Goal: Task Accomplishment & Management: Use online tool/utility

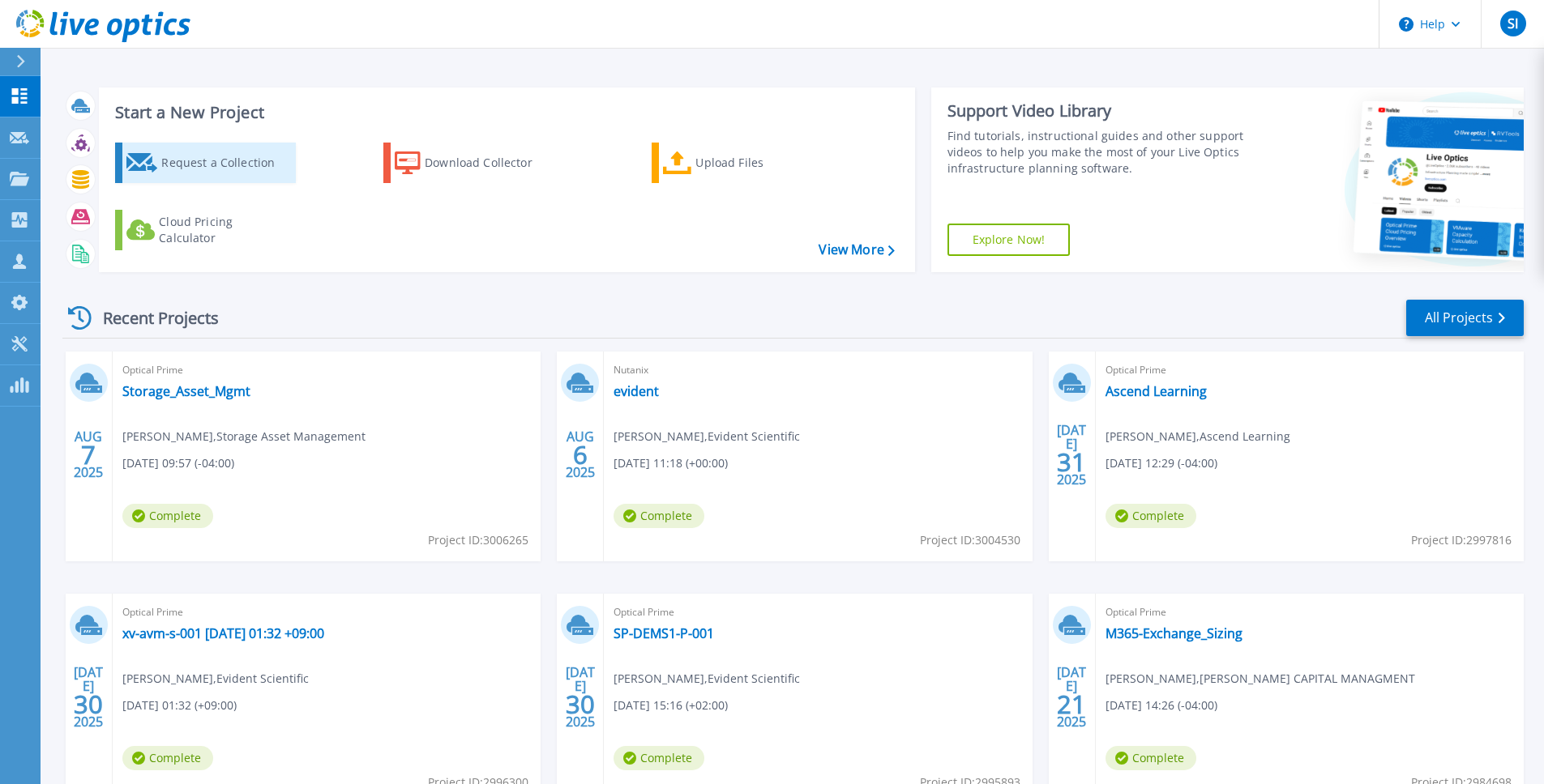
click at [227, 174] on div "Request a Collection" at bounding box center [227, 163] width 130 height 32
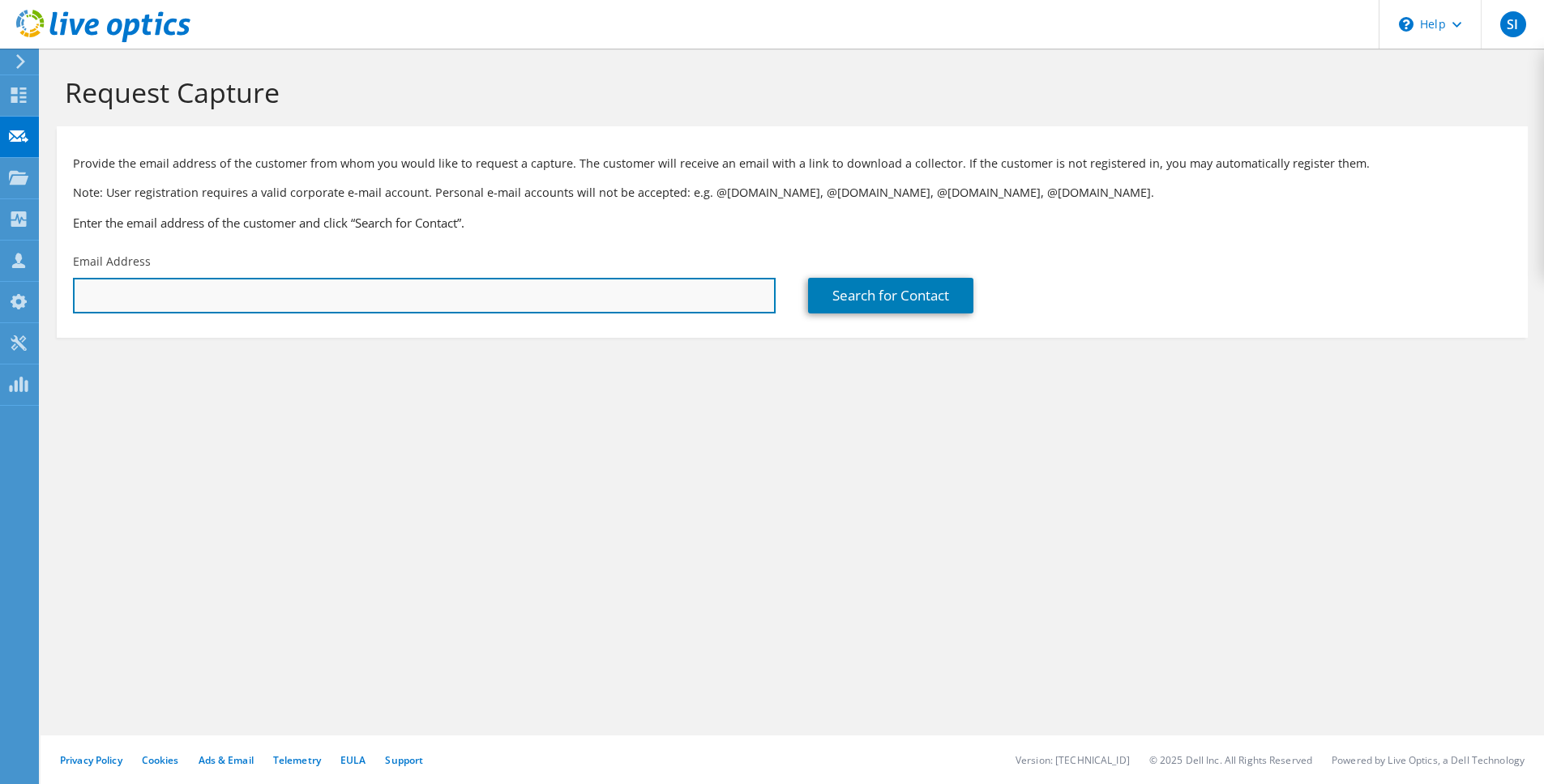
click at [540, 291] on input "text" at bounding box center [424, 296] width 703 height 36
paste input "[PERSON_NAME][EMAIL_ADDRESS][PERSON_NAME][DOMAIN_NAME]"
type input "[PERSON_NAME][EMAIL_ADDRESS][PERSON_NAME][DOMAIN_NAME]"
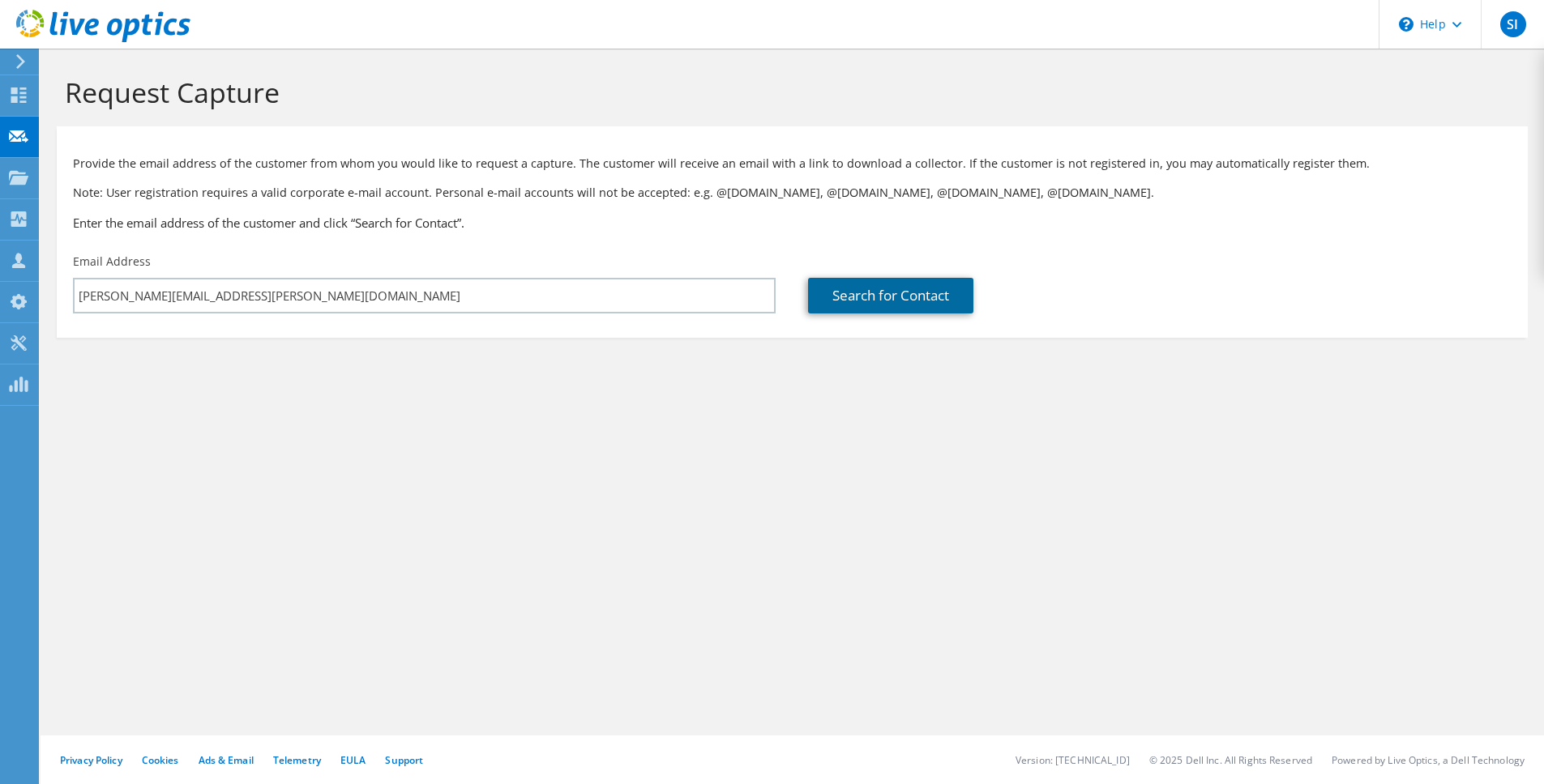
click at [974, 300] on link "Search for Contact" at bounding box center [891, 296] width 166 height 36
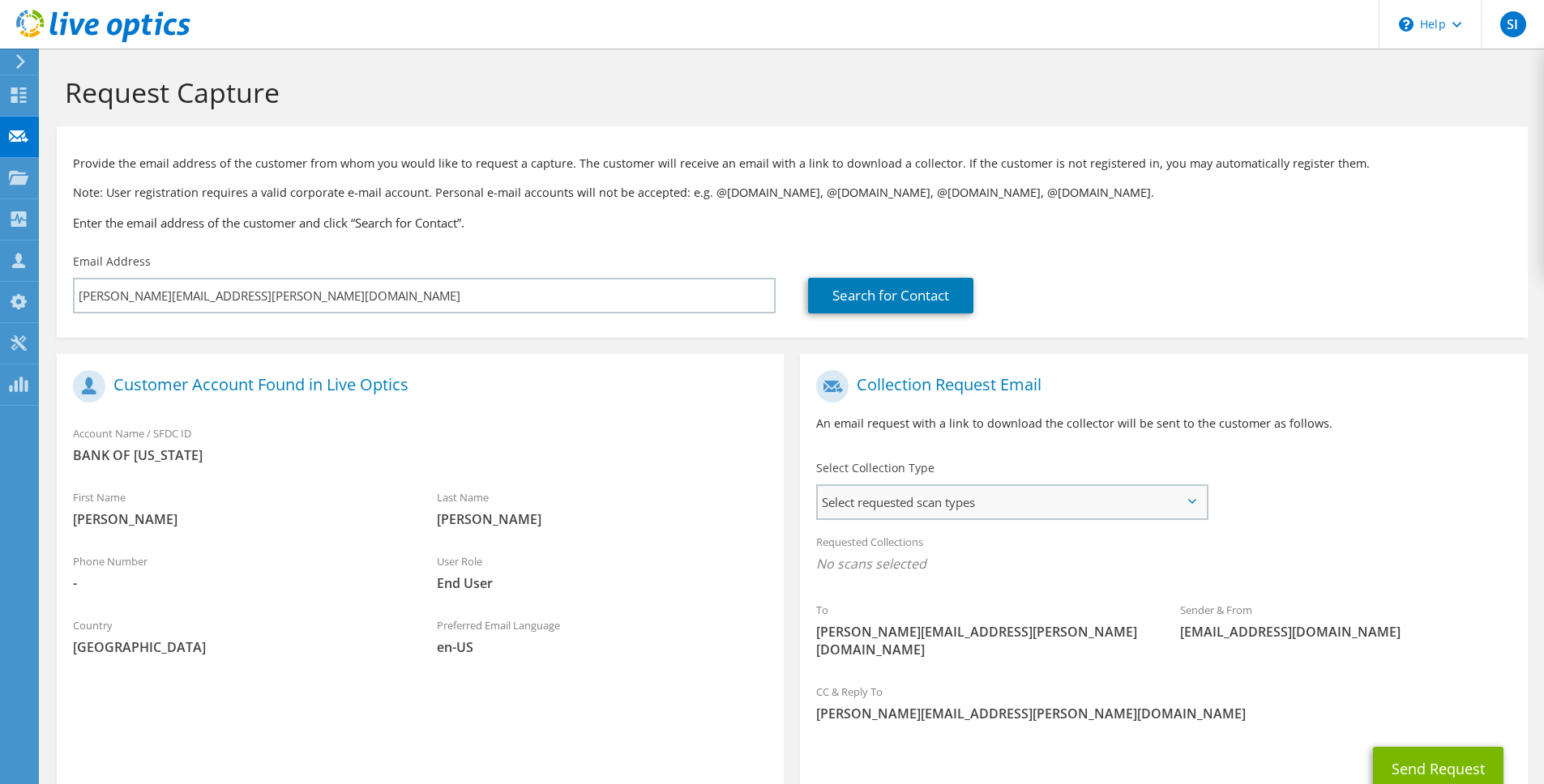
click at [1113, 509] on span "Select requested scan types" at bounding box center [1012, 502] width 388 height 32
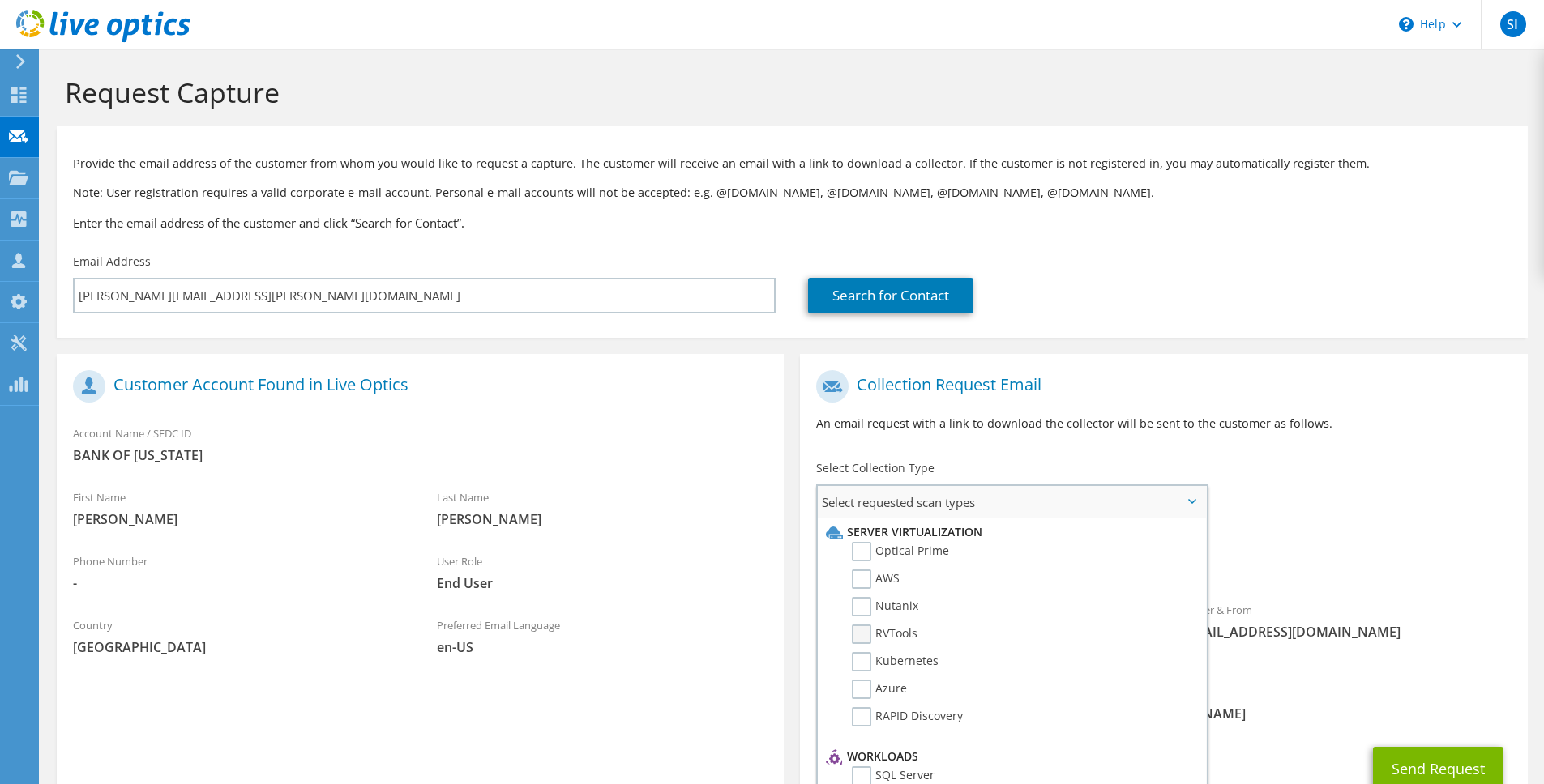
click at [904, 631] on label "RVTools" at bounding box center [885, 633] width 66 height 19
click at [0, 0] on input "RVTools" at bounding box center [0, 0] width 0 height 0
click at [1362, 637] on span "[EMAIL_ADDRESS][DOMAIN_NAME]" at bounding box center [1346, 636] width 331 height 18
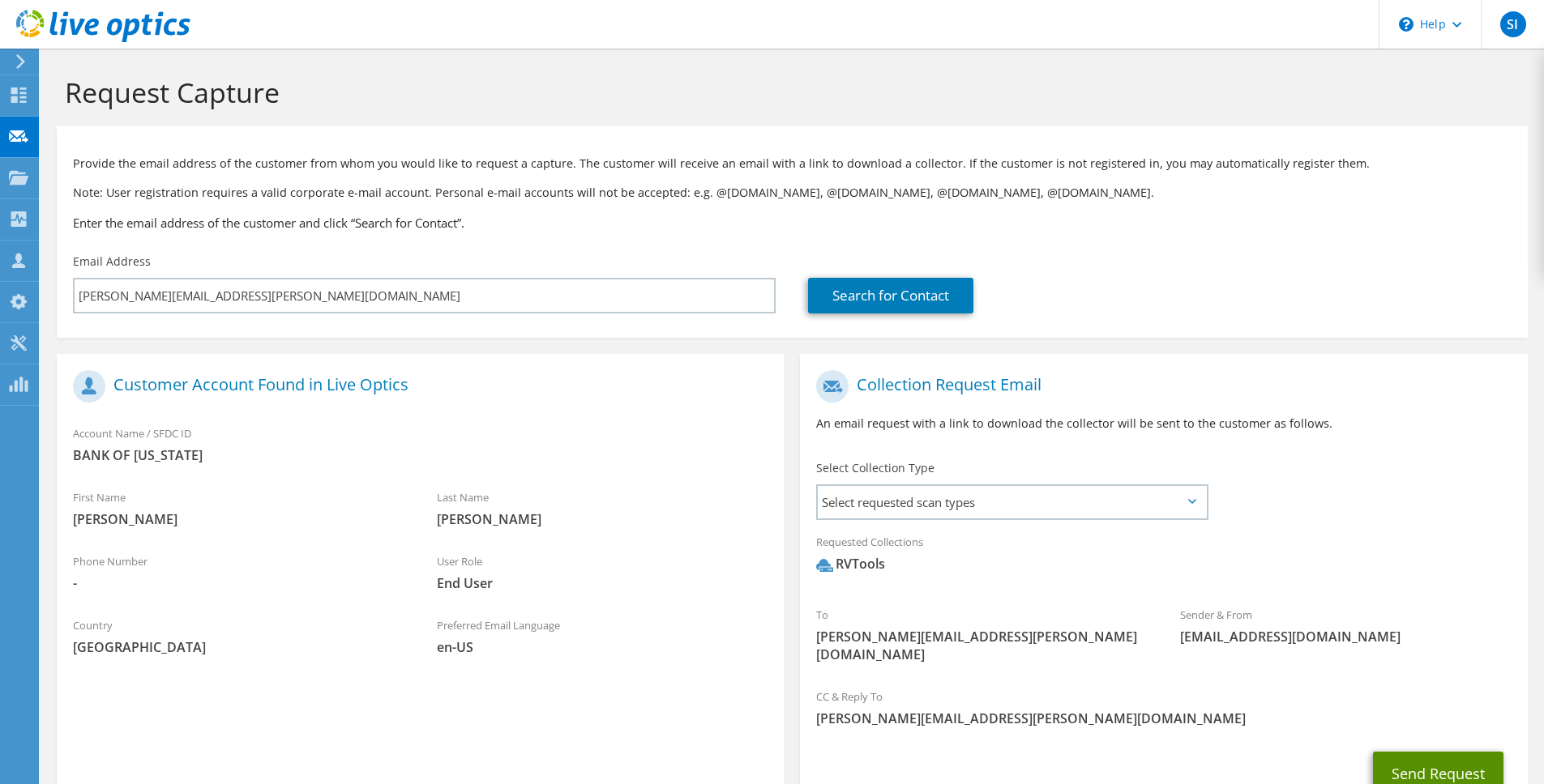
click at [1405, 752] on button "Send Request" at bounding box center [1438, 774] width 131 height 44
